Goal: Information Seeking & Learning: Learn about a topic

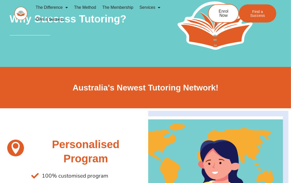
click at [82, 5] on link "The Method" at bounding box center [85, 8] width 28 height 12
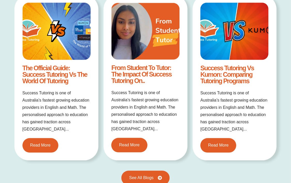
scroll to position [812, 0]
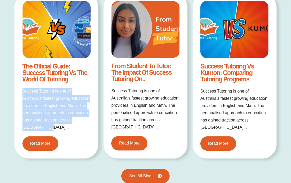
drag, startPoint x: 22, startPoint y: 90, endPoint x: 66, endPoint y: 126, distance: 57.2
click at [66, 126] on div "The Official Guide: Success Tutoring vs The World of Tutoring Success Tutoring …" at bounding box center [56, 106] width 73 height 93
copy p "Success Tutoring is one of Australia’s fastest growing education providers in E…"
